Goal: Find specific page/section: Find specific page/section

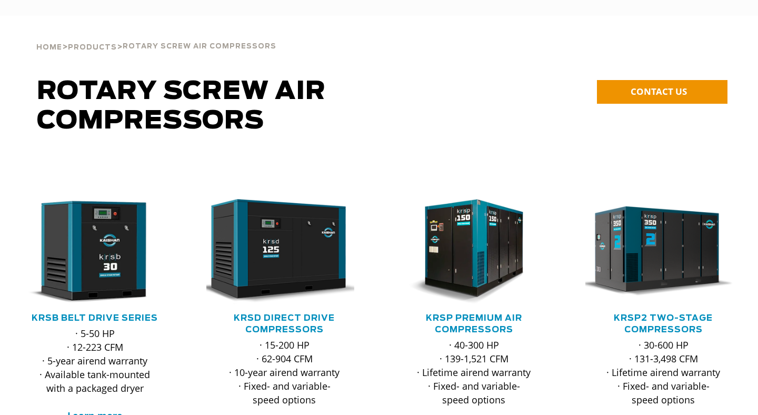
scroll to position [1752, 0]
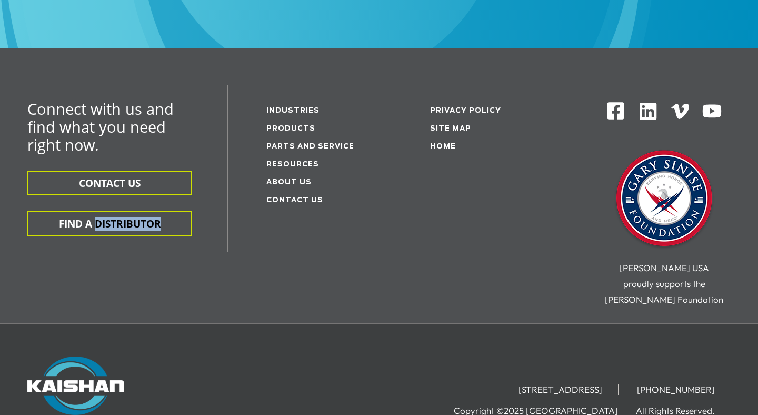
click at [317, 218] on div "Connect with us and find what you need right now. CONTACT US FIND A DISTRIBUTOR…" at bounding box center [379, 204] width 758 height 238
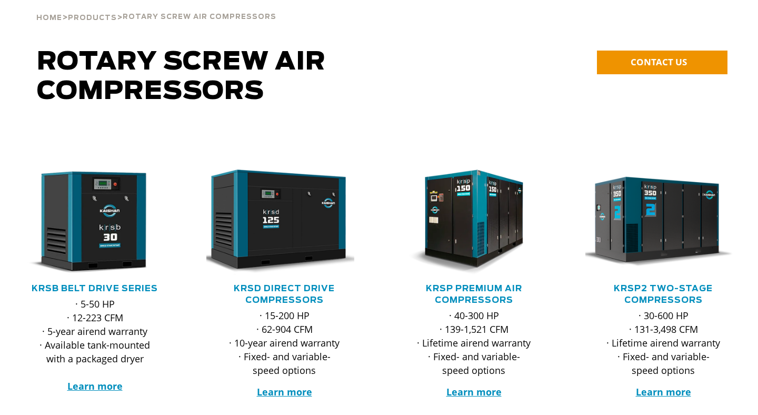
scroll to position [0, 0]
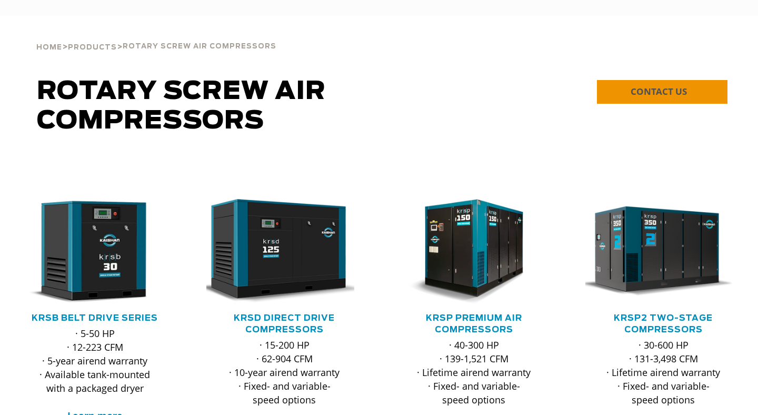
click at [671, 85] on span "CONTACT US" at bounding box center [659, 91] width 56 height 12
click at [655, 56] on div "Home > Products > Rotary Screw Air Compressors" at bounding box center [379, 36] width 697 height 40
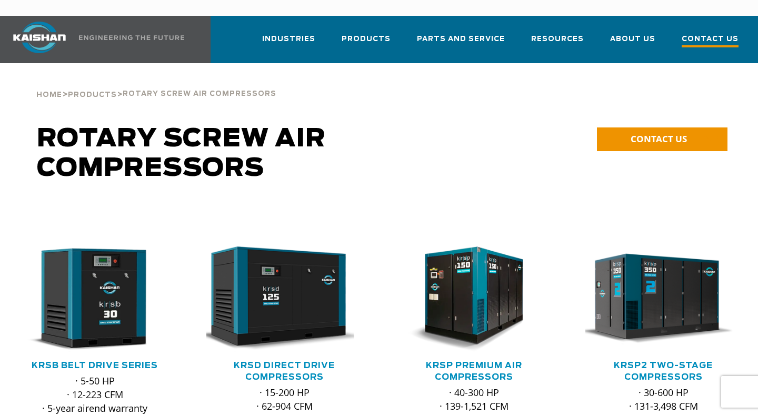
click at [715, 33] on span "Contact Us" at bounding box center [710, 40] width 57 height 14
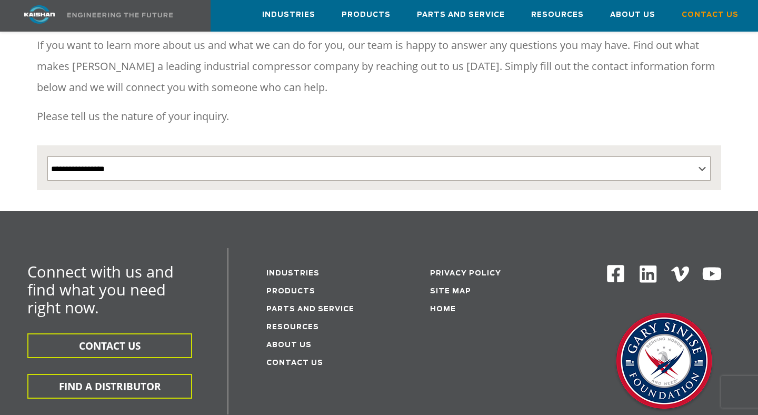
scroll to position [148, 0]
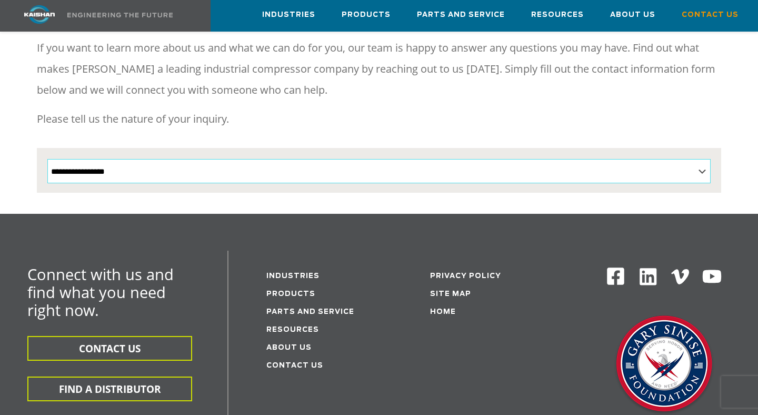
click at [543, 162] on select "**********" at bounding box center [379, 171] width 664 height 24
select select "**********"
click at [47, 159] on select "**********" at bounding box center [379, 171] width 664 height 24
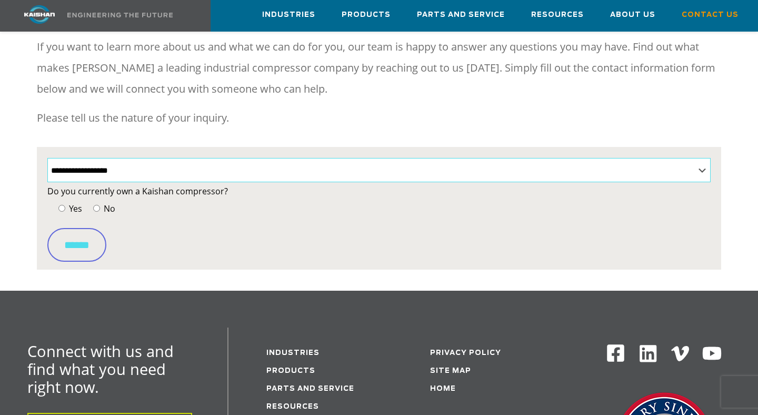
scroll to position [0, 0]
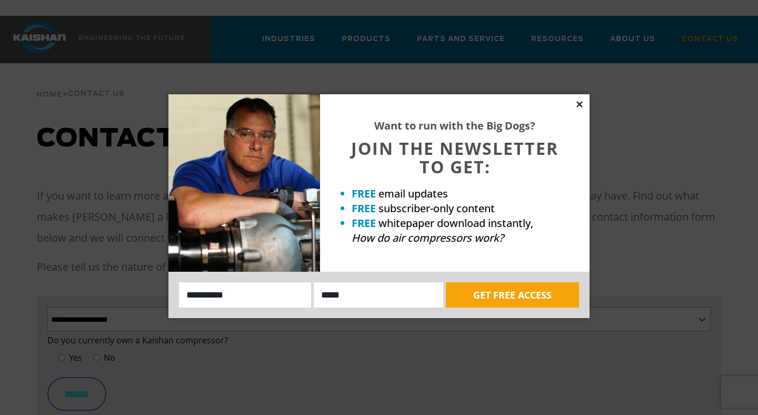
click at [580, 104] on icon at bounding box center [579, 104] width 6 height 6
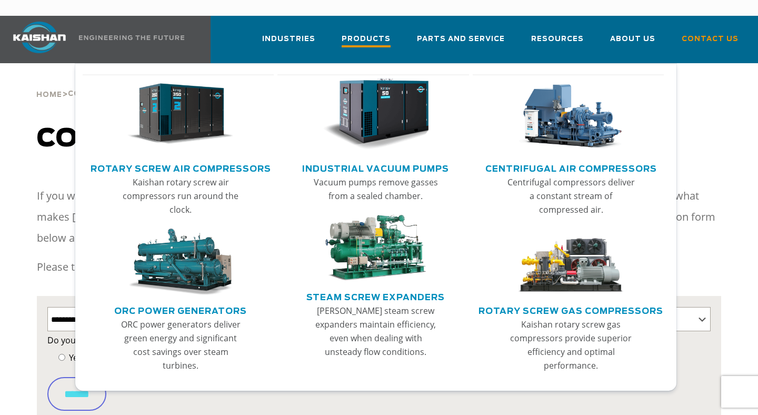
click at [381, 33] on span "Products" at bounding box center [366, 40] width 49 height 14
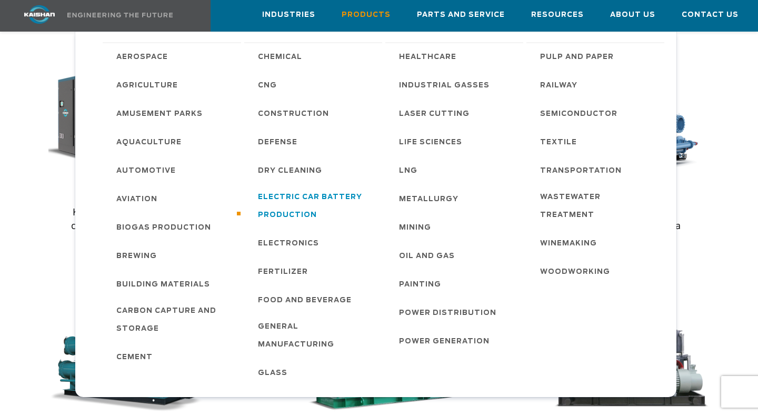
scroll to position [677, 0]
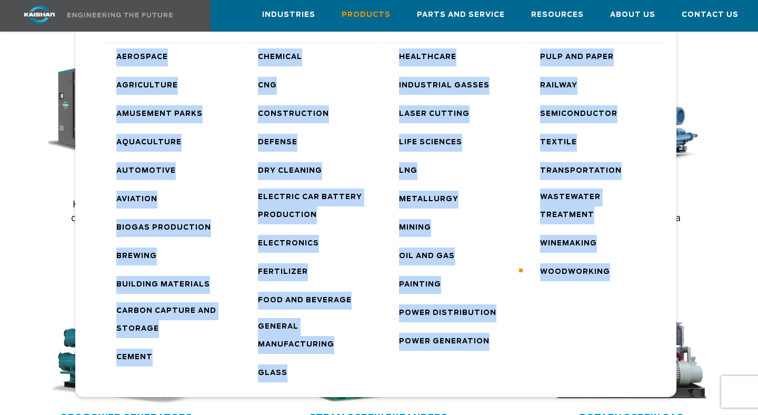
drag, startPoint x: 93, startPoint y: 44, endPoint x: 621, endPoint y: 245, distance: 565.0
click at [622, 246] on ul "Aerospace Agriculture Amusement Parks Aquaculture Automotive Aviation Biogas Pr…" at bounding box center [375, 214] width 601 height 365
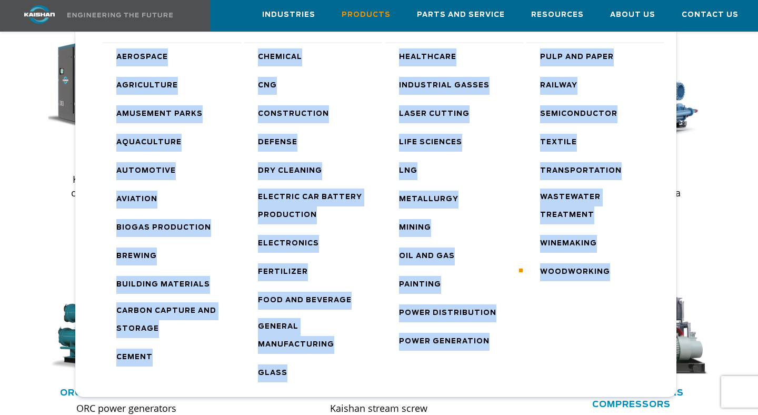
scroll to position [701, 0]
copy ul "Aerospace Agriculture Amusement Parks Aquaculture Automotive Aviation Biogas Pr…"
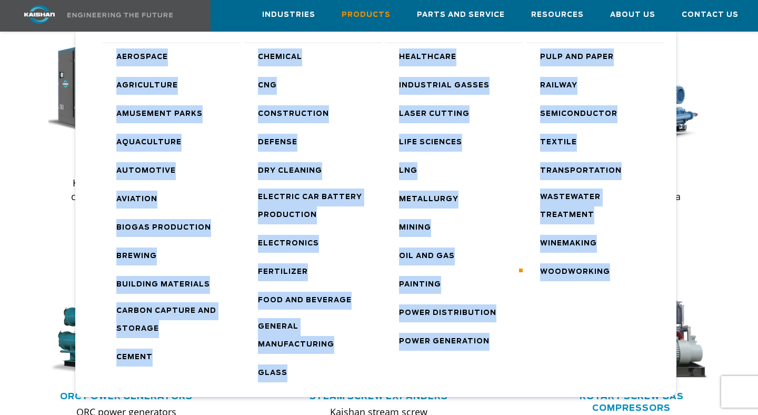
click at [621, 257] on link "Woodworking" at bounding box center [597, 271] width 135 height 28
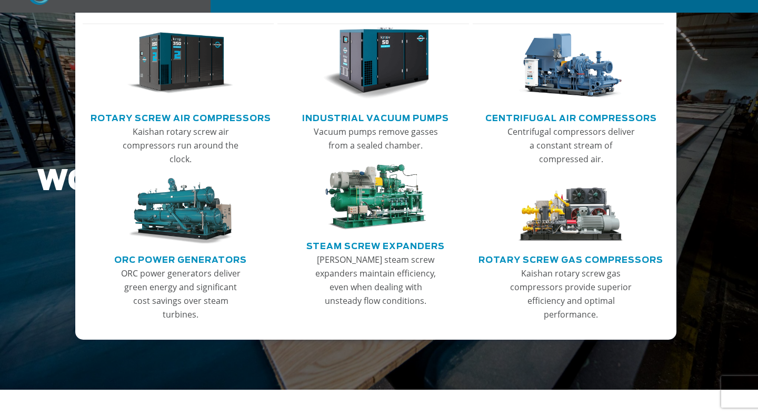
scroll to position [84, 0]
